Goal: Task Accomplishment & Management: Complete application form

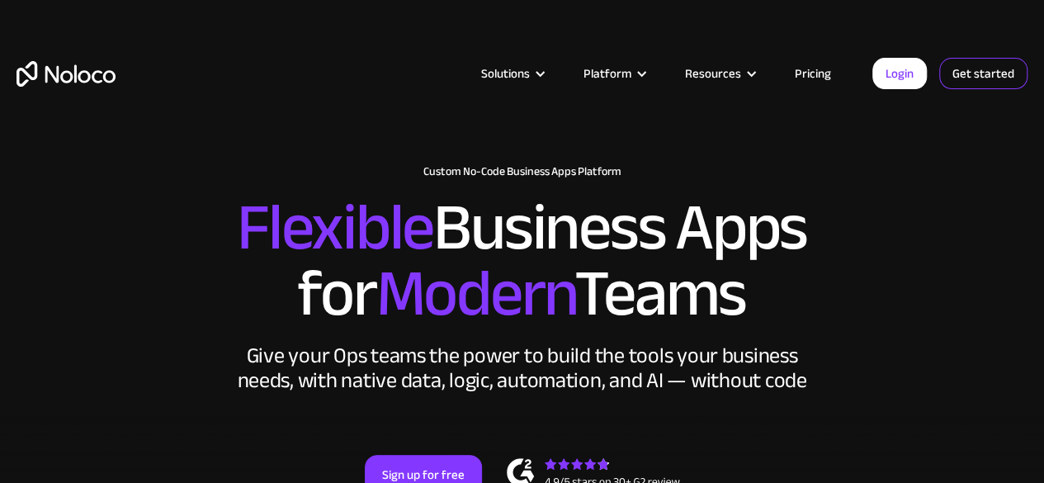
click at [979, 82] on link "Get started" at bounding box center [984, 73] width 88 height 31
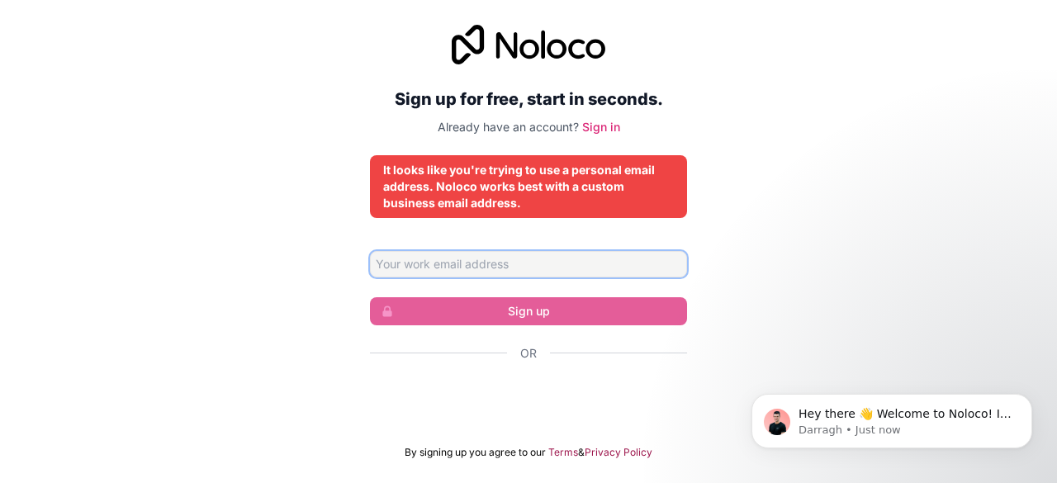
click at [593, 263] on input "Email address" at bounding box center [528, 264] width 317 height 26
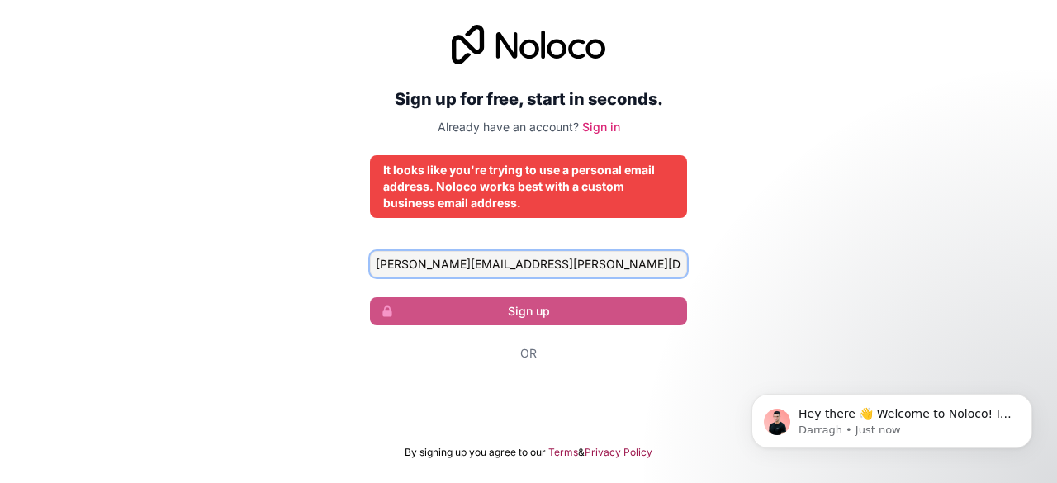
type input "deepthi.mandula@gmail.com"
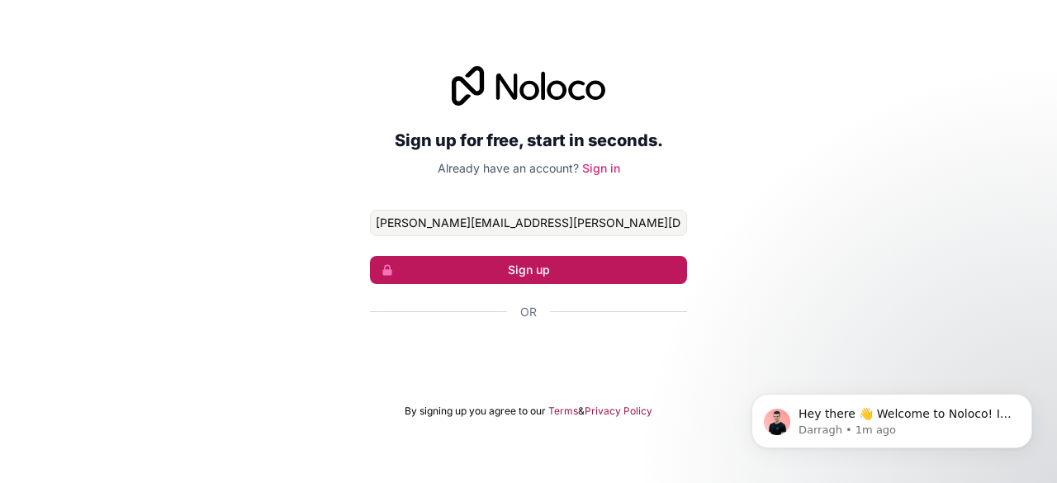
type input "deepthi.mandula@gmail.com"
click at [426, 272] on button "Sign up" at bounding box center [528, 270] width 317 height 28
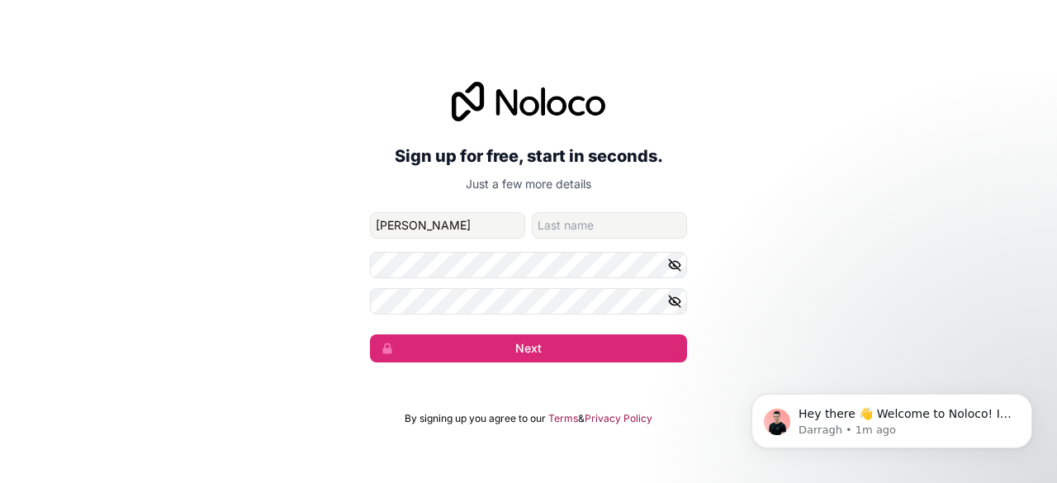
type input "Deepthi"
click at [614, 221] on input "family-name" at bounding box center [609, 225] width 155 height 26
type input "M"
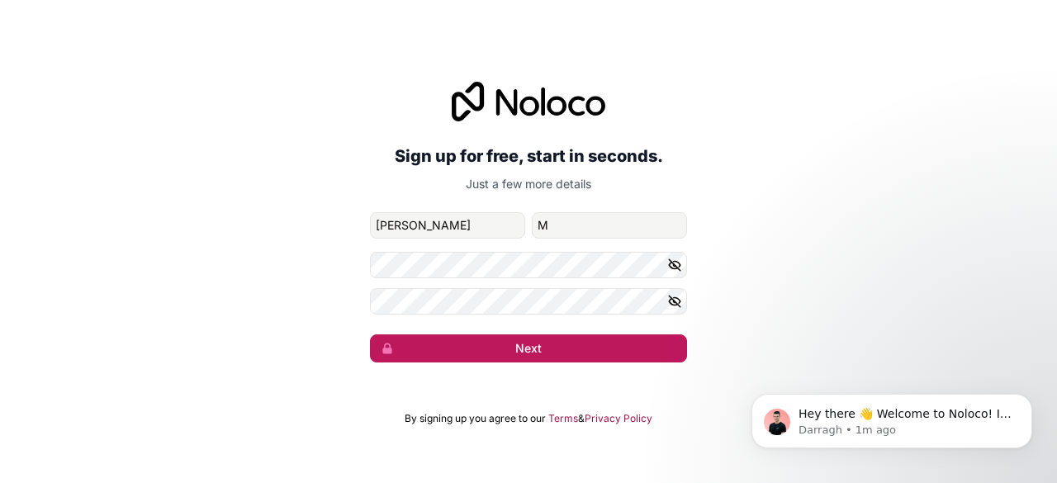
click at [568, 338] on button "Next" at bounding box center [528, 348] width 317 height 28
click at [524, 343] on button "Next" at bounding box center [528, 348] width 317 height 28
